Goal: Task Accomplishment & Management: Use online tool/utility

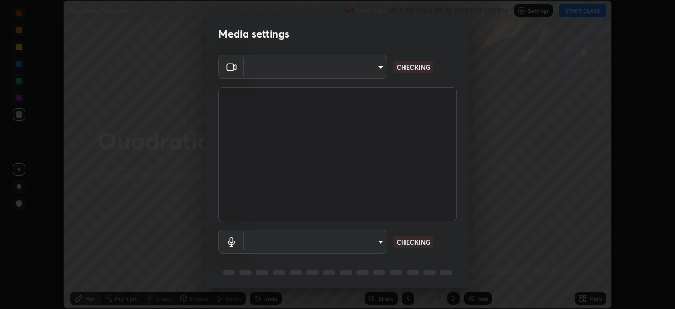
scroll to position [37, 0]
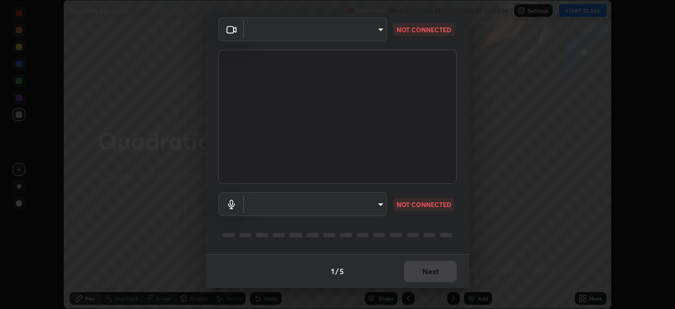
type input "1f9a14f4e709457ebf112205797e18a3e67481265364eba5019e6b99b7ce7553"
type input "default"
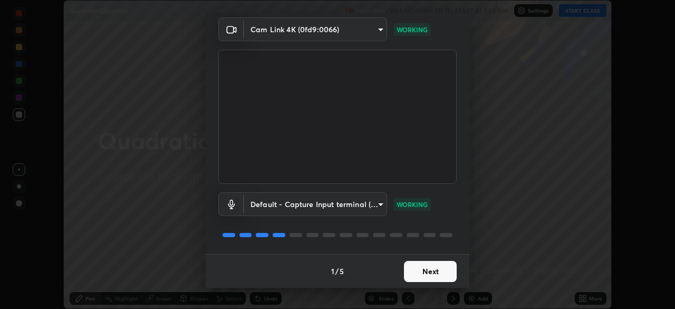
click at [428, 274] on button "Next" at bounding box center [430, 271] width 53 height 21
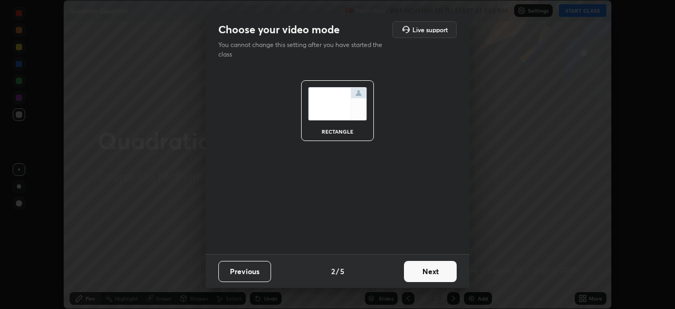
scroll to position [0, 0]
click at [427, 273] on button "Next" at bounding box center [430, 271] width 53 height 21
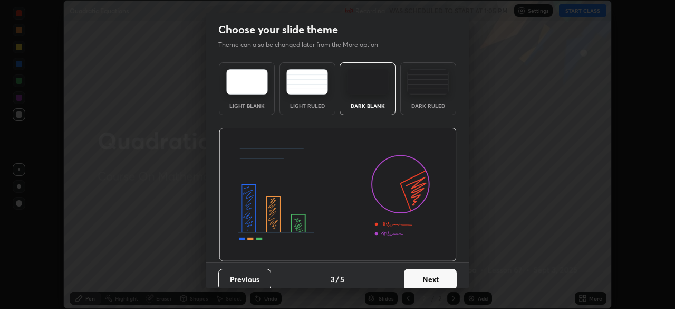
click at [425, 277] on button "Next" at bounding box center [430, 279] width 53 height 21
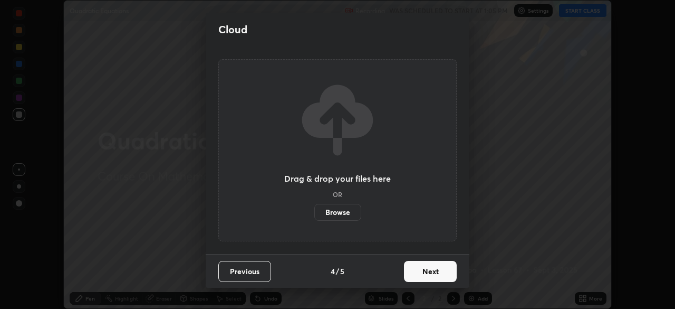
click at [423, 274] on button "Next" at bounding box center [430, 271] width 53 height 21
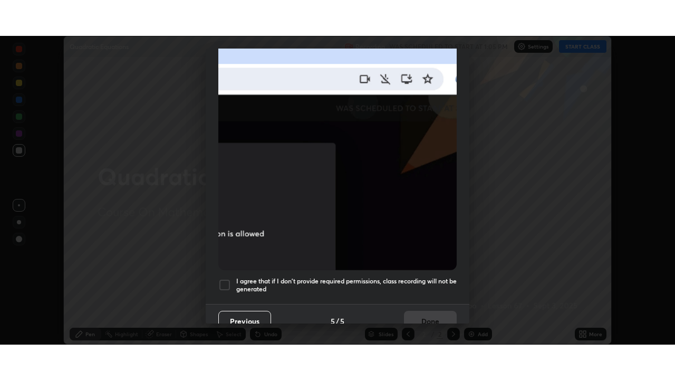
scroll to position [253, 0]
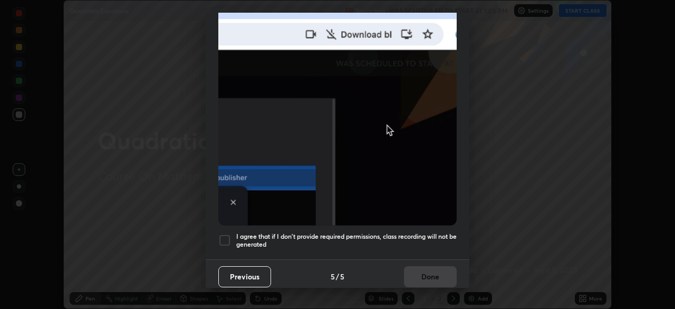
click at [221, 235] on div at bounding box center [224, 240] width 13 height 13
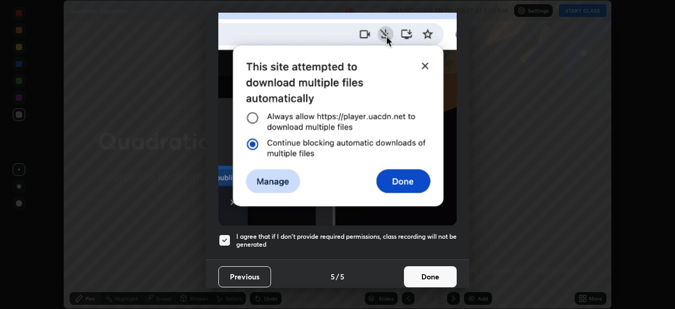
click at [433, 272] on button "Done" at bounding box center [430, 276] width 53 height 21
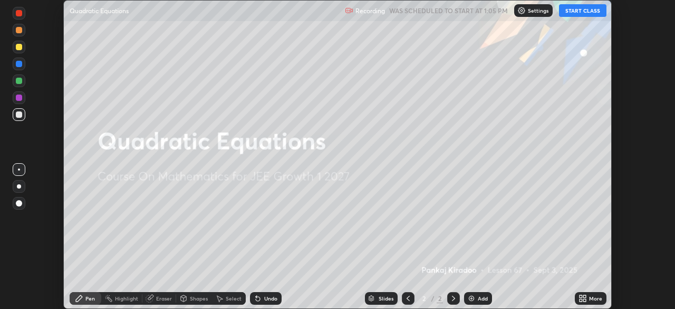
click at [581, 300] on icon at bounding box center [581, 300] width 3 height 3
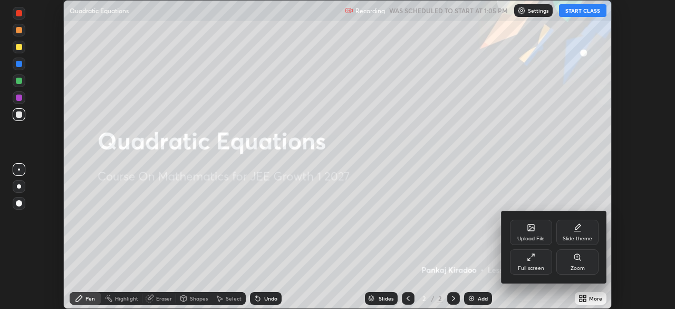
click at [539, 266] on div "Full screen" at bounding box center [531, 267] width 26 height 5
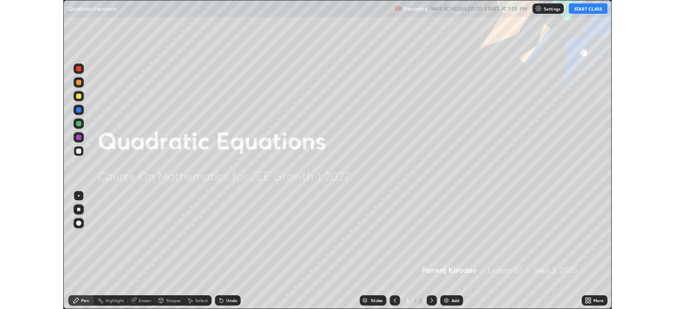
scroll to position [380, 675]
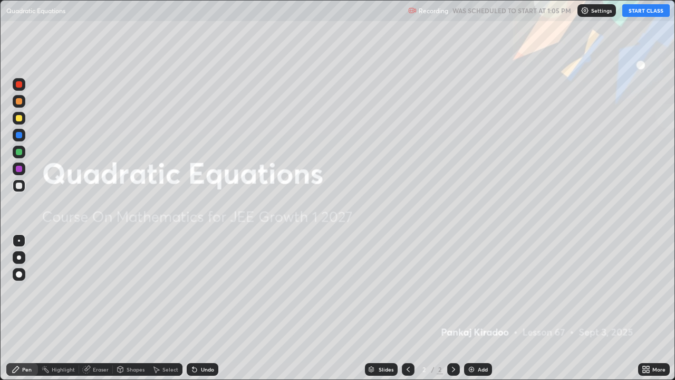
click at [475, 308] on div "Add" at bounding box center [478, 369] width 28 height 13
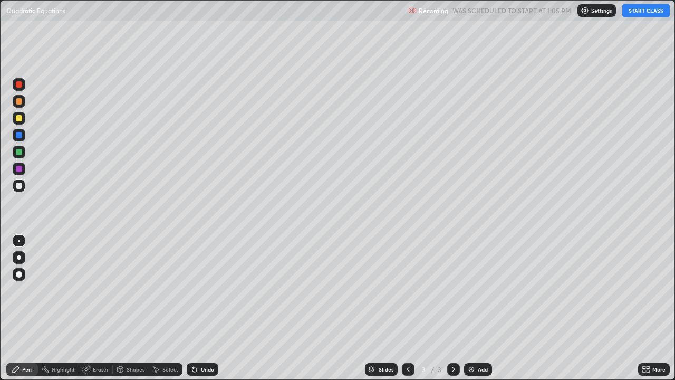
click at [647, 12] on button "START CLASS" at bounding box center [646, 10] width 47 height 13
click at [19, 121] on div at bounding box center [19, 118] width 6 height 6
click at [125, 308] on div "Shapes" at bounding box center [131, 369] width 36 height 13
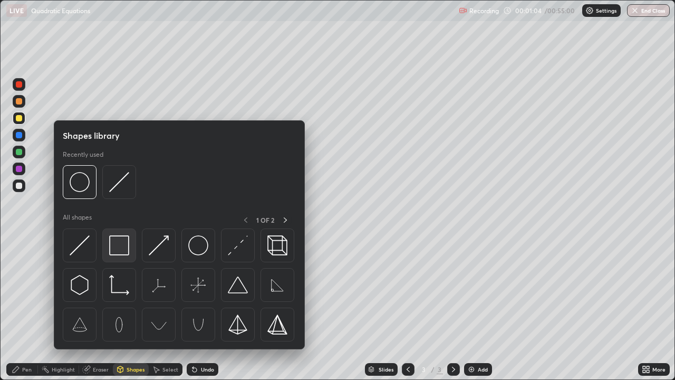
click at [116, 247] on img at bounding box center [119, 245] width 20 height 20
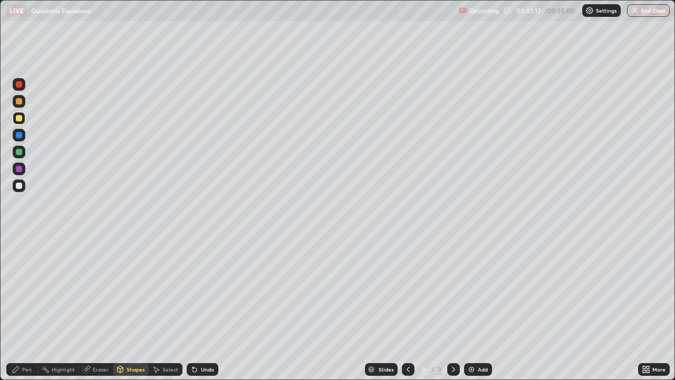
click at [26, 308] on div "Pen" at bounding box center [22, 369] width 32 height 13
click at [97, 308] on div "Eraser" at bounding box center [101, 369] width 16 height 5
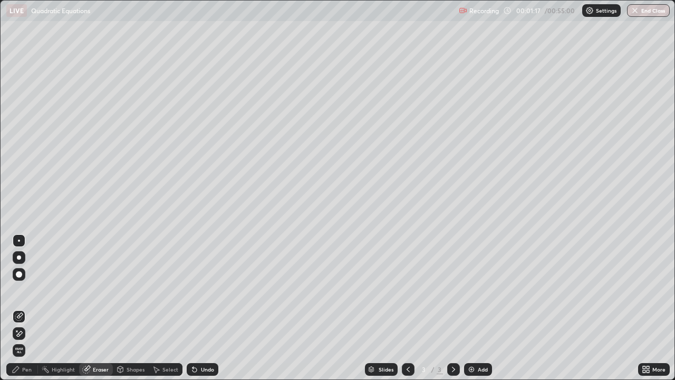
click at [21, 308] on div "Pen" at bounding box center [22, 369] width 32 height 13
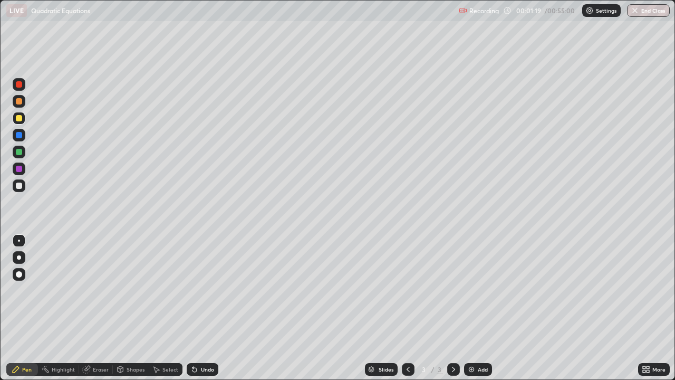
click at [17, 153] on div at bounding box center [19, 152] width 6 height 6
click at [123, 308] on icon at bounding box center [120, 369] width 8 height 8
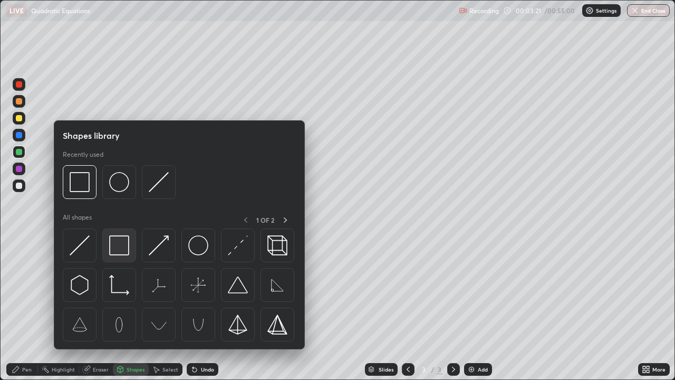
click at [126, 250] on img at bounding box center [119, 245] width 20 height 20
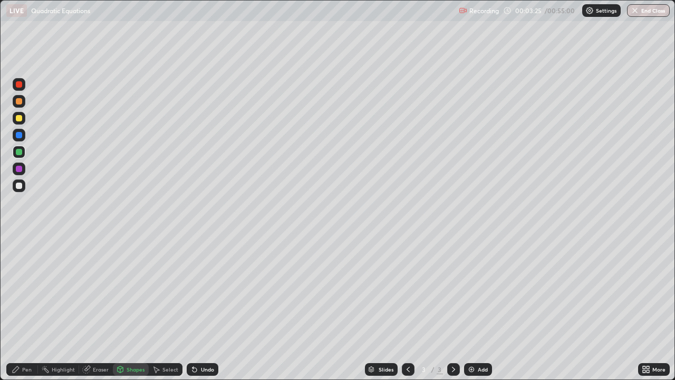
click at [21, 118] on div at bounding box center [19, 118] width 6 height 6
click at [32, 308] on div "Pen" at bounding box center [22, 369] width 32 height 13
click at [120, 308] on icon at bounding box center [120, 371] width 0 height 4
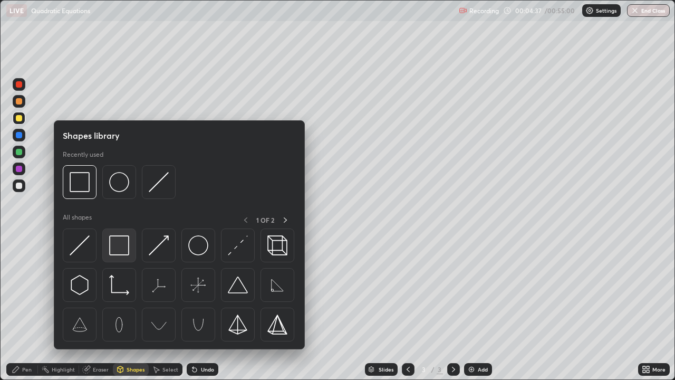
click at [122, 246] on img at bounding box center [119, 245] width 20 height 20
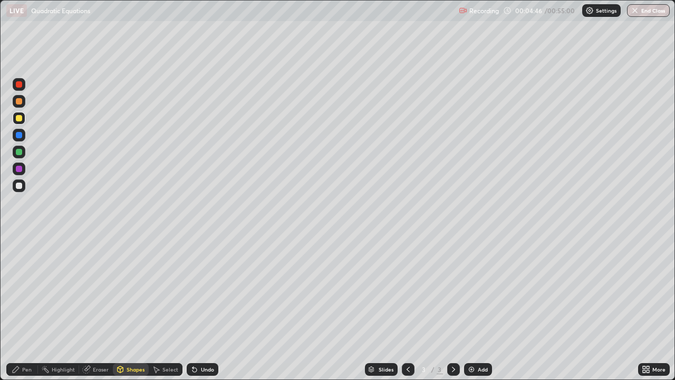
click at [29, 308] on div "Pen" at bounding box center [26, 369] width 9 height 5
click at [17, 151] on div at bounding box center [19, 152] width 6 height 6
click at [201, 308] on div "Undo" at bounding box center [207, 369] width 13 height 5
click at [478, 308] on div "Add" at bounding box center [483, 369] width 10 height 5
click at [407, 308] on icon at bounding box center [408, 369] width 8 height 8
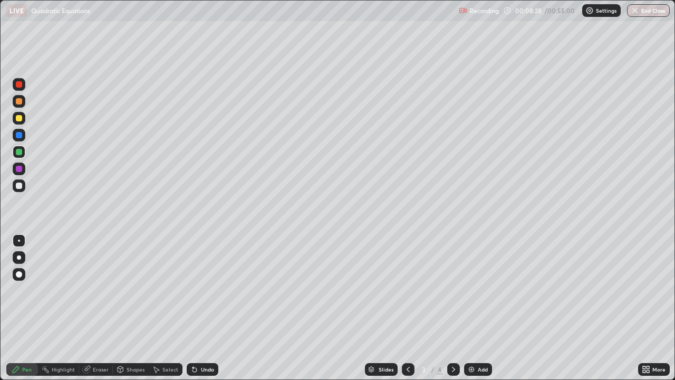
click at [102, 308] on div "Eraser" at bounding box center [101, 369] width 16 height 5
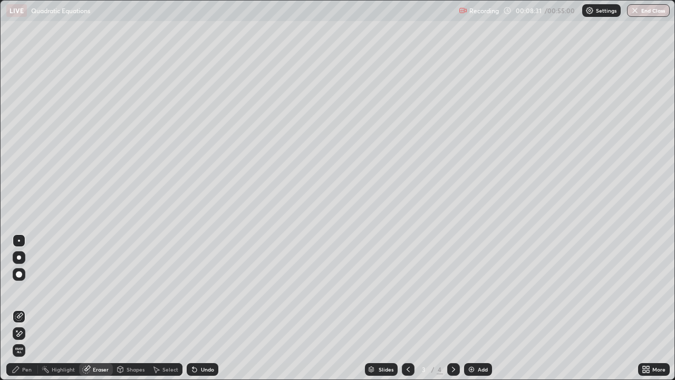
click at [33, 308] on div "Pen" at bounding box center [22, 369] width 32 height 13
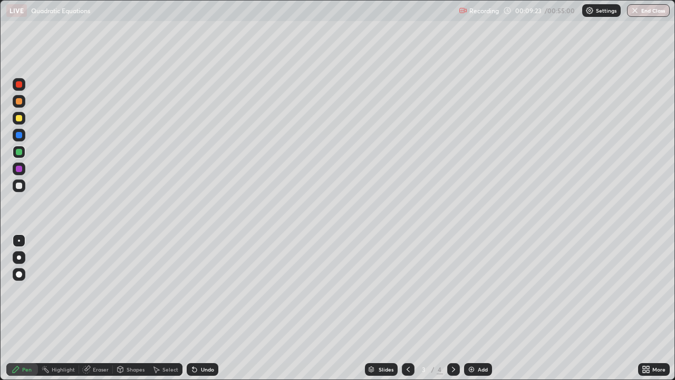
click at [125, 308] on div "Shapes" at bounding box center [131, 369] width 36 height 13
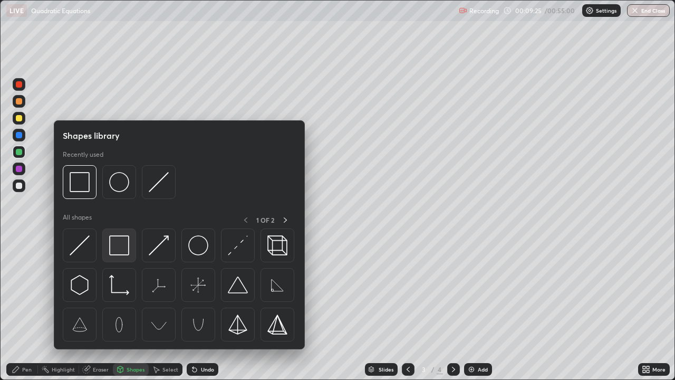
click at [123, 250] on img at bounding box center [119, 245] width 20 height 20
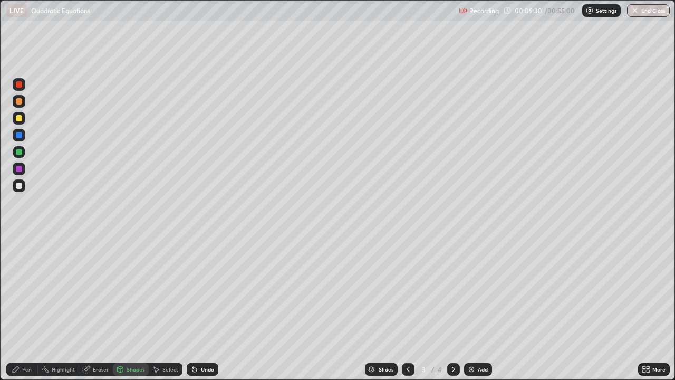
click at [18, 247] on div at bounding box center [19, 217] width 17 height 283
click at [25, 308] on div "Pen" at bounding box center [26, 369] width 9 height 5
click at [21, 187] on div at bounding box center [19, 186] width 6 height 6
click at [127, 308] on div "Shapes" at bounding box center [136, 369] width 18 height 5
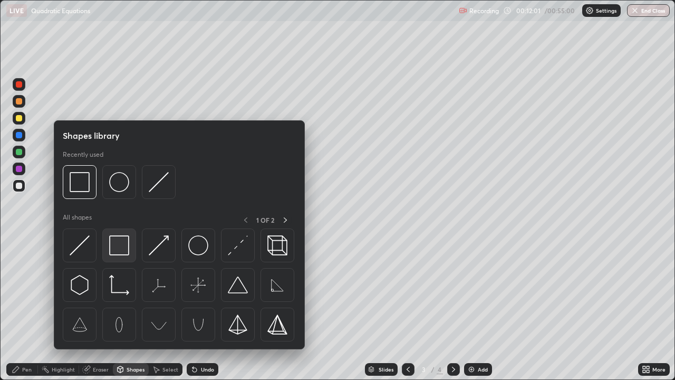
click at [122, 250] on img at bounding box center [119, 245] width 20 height 20
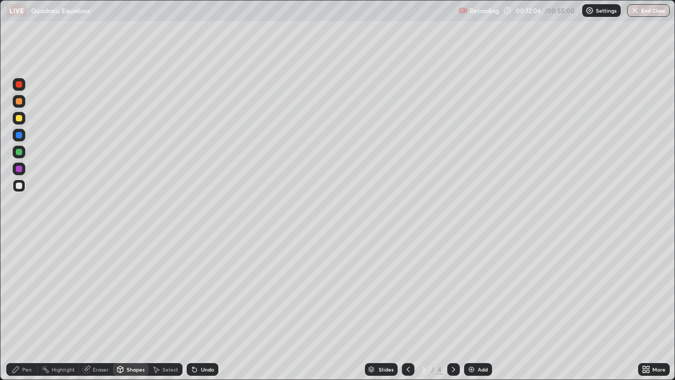
click at [18, 183] on div at bounding box center [19, 186] width 6 height 6
click at [26, 308] on div "Pen" at bounding box center [26, 369] width 9 height 5
click at [131, 308] on div "Shapes" at bounding box center [136, 369] width 18 height 5
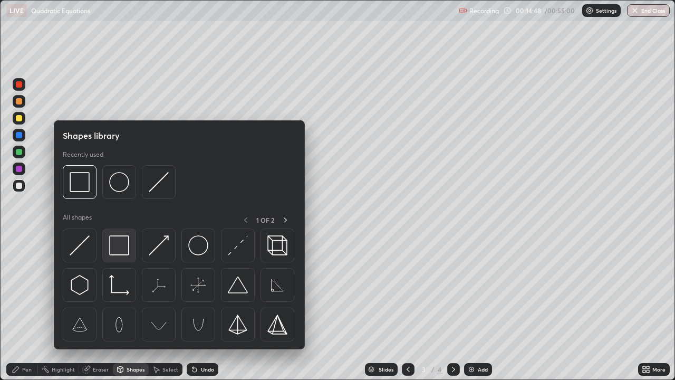
click at [123, 255] on img at bounding box center [119, 245] width 20 height 20
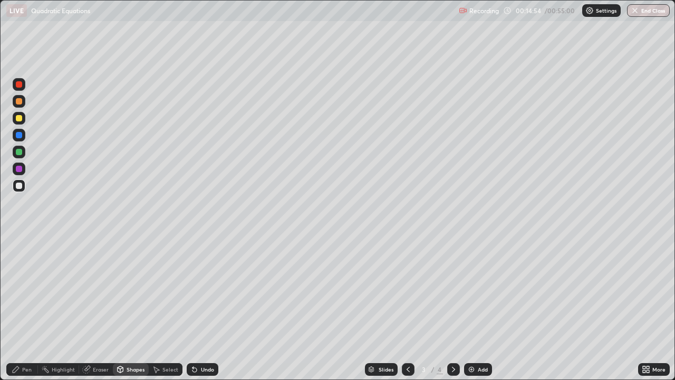
click at [28, 308] on div "Pen" at bounding box center [26, 369] width 9 height 5
click at [205, 308] on div "Undo" at bounding box center [207, 369] width 13 height 5
click at [19, 121] on div at bounding box center [19, 118] width 6 height 6
click at [17, 183] on div at bounding box center [19, 186] width 6 height 6
click at [104, 308] on div "Eraser" at bounding box center [101, 369] width 16 height 5
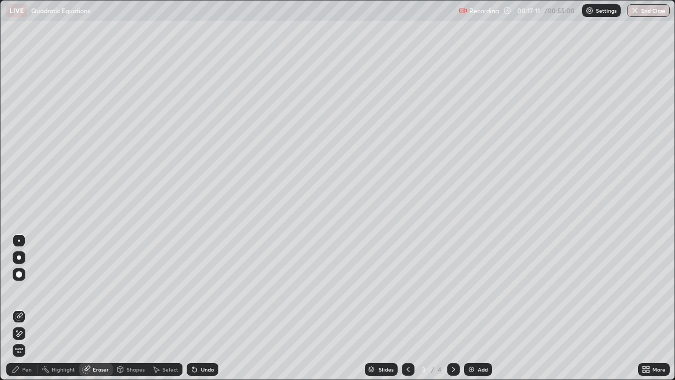
click at [132, 308] on div "Shapes" at bounding box center [136, 369] width 18 height 5
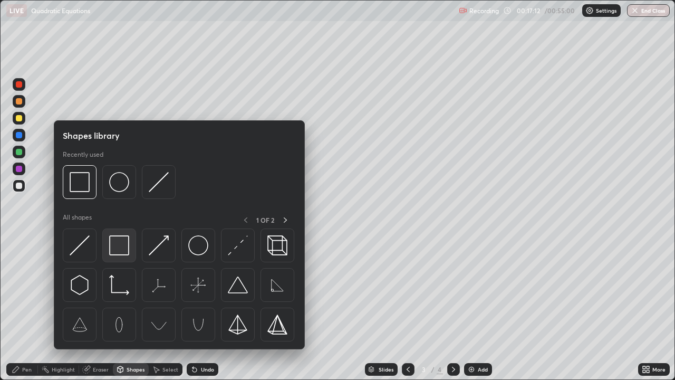
click at [127, 255] on img at bounding box center [119, 245] width 20 height 20
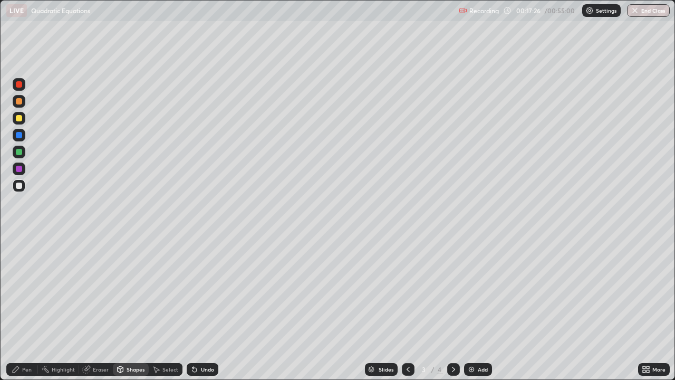
click at [32, 308] on div "Pen" at bounding box center [22, 369] width 32 height 13
click at [478, 308] on div "Add" at bounding box center [483, 369] width 10 height 5
click at [409, 308] on icon at bounding box center [408, 369] width 8 height 8
click at [481, 308] on div "Add" at bounding box center [483, 369] width 10 height 5
click at [407, 308] on icon at bounding box center [408, 369] width 8 height 8
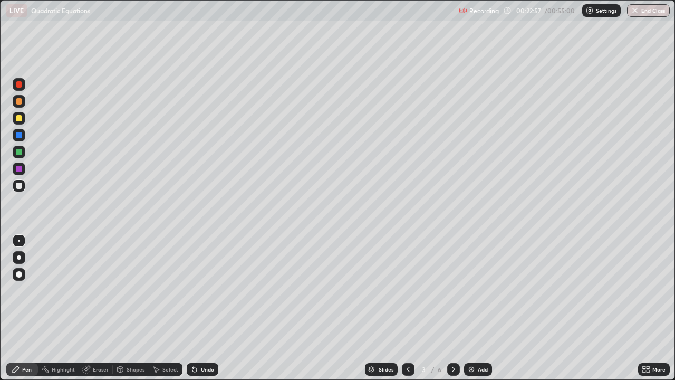
click at [481, 308] on div "Add" at bounding box center [478, 369] width 28 height 13
click at [18, 120] on div at bounding box center [19, 118] width 6 height 6
click at [89, 308] on div "Eraser" at bounding box center [96, 369] width 34 height 13
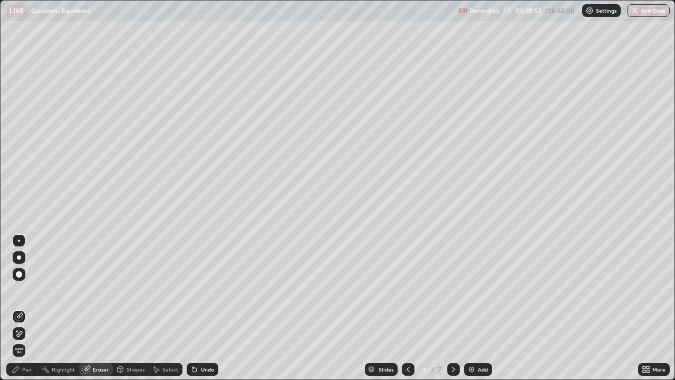
click at [24, 308] on div "Pen" at bounding box center [26, 369] width 9 height 5
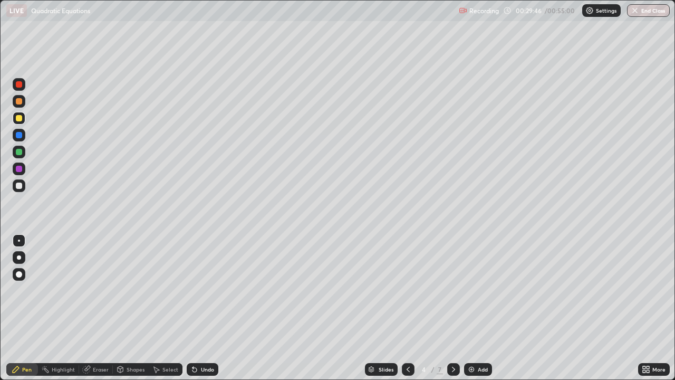
click at [193, 308] on icon at bounding box center [195, 370] width 4 height 4
click at [198, 308] on div "Undo" at bounding box center [203, 369] width 32 height 13
click at [476, 308] on div "Add" at bounding box center [478, 369] width 28 height 13
click at [474, 308] on img at bounding box center [471, 369] width 8 height 8
click at [209, 308] on div "Undo" at bounding box center [207, 369] width 13 height 5
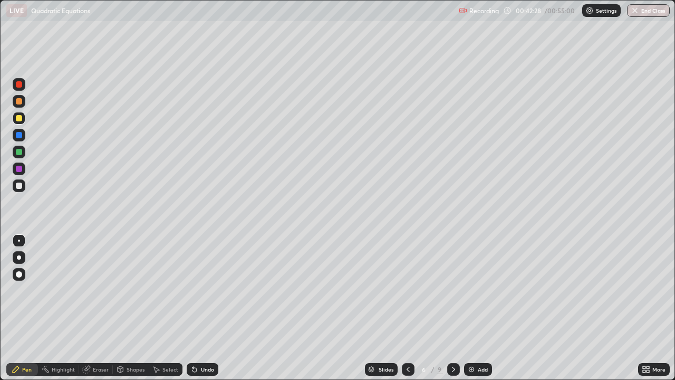
click at [208, 308] on div "Undo" at bounding box center [207, 369] width 13 height 5
click at [21, 188] on div at bounding box center [19, 186] width 6 height 6
click at [636, 11] on img "button" at bounding box center [635, 10] width 8 height 8
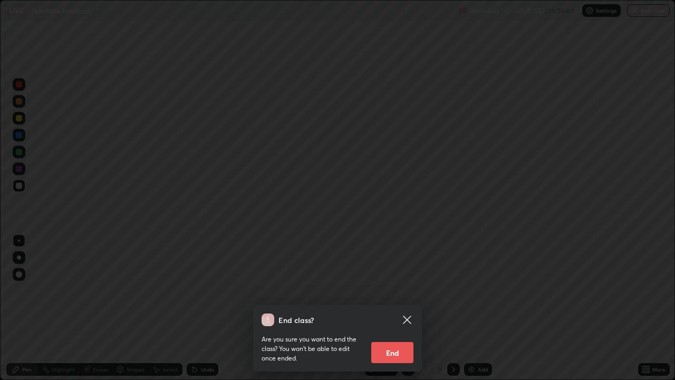
click at [398, 308] on button "End" at bounding box center [392, 352] width 42 height 21
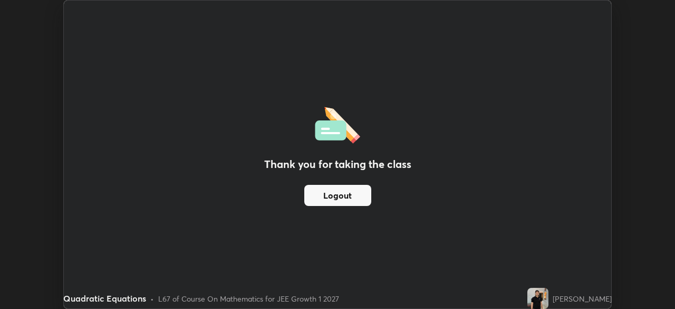
scroll to position [52447, 52080]
